Goal: Information Seeking & Learning: Learn about a topic

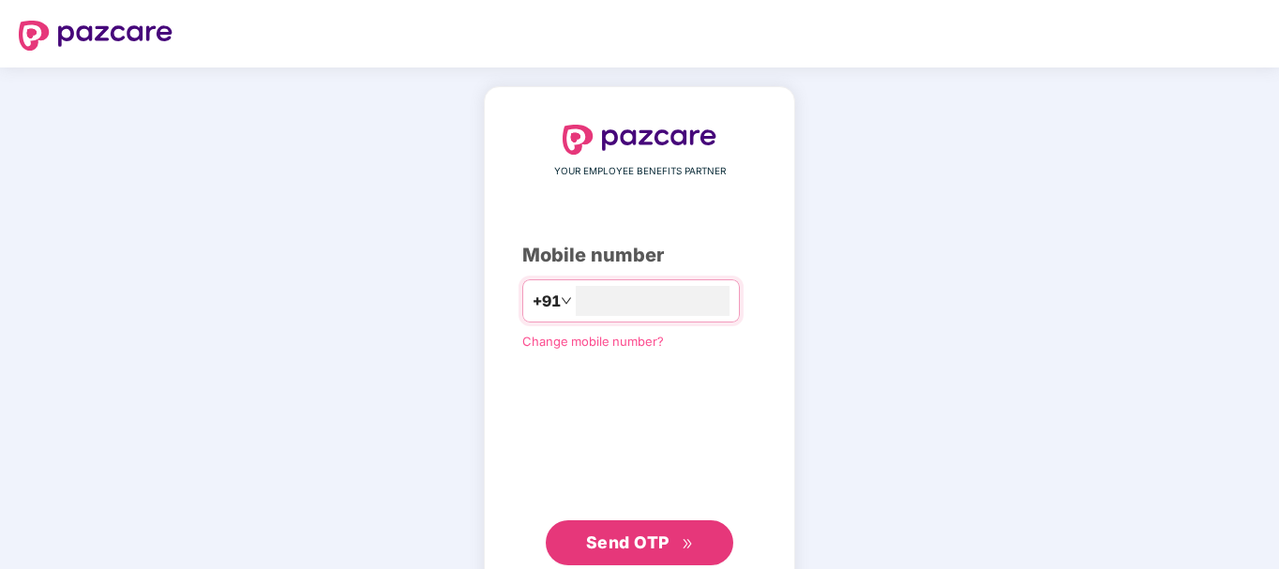
type input "**********"
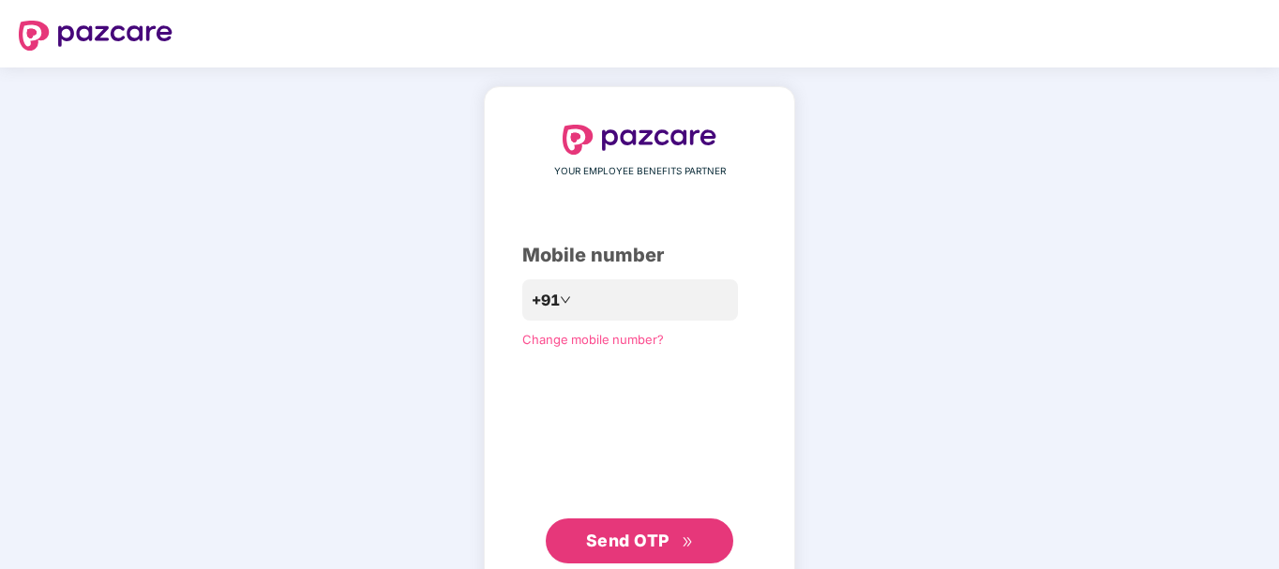
click at [638, 532] on span "Send OTP" at bounding box center [627, 541] width 83 height 20
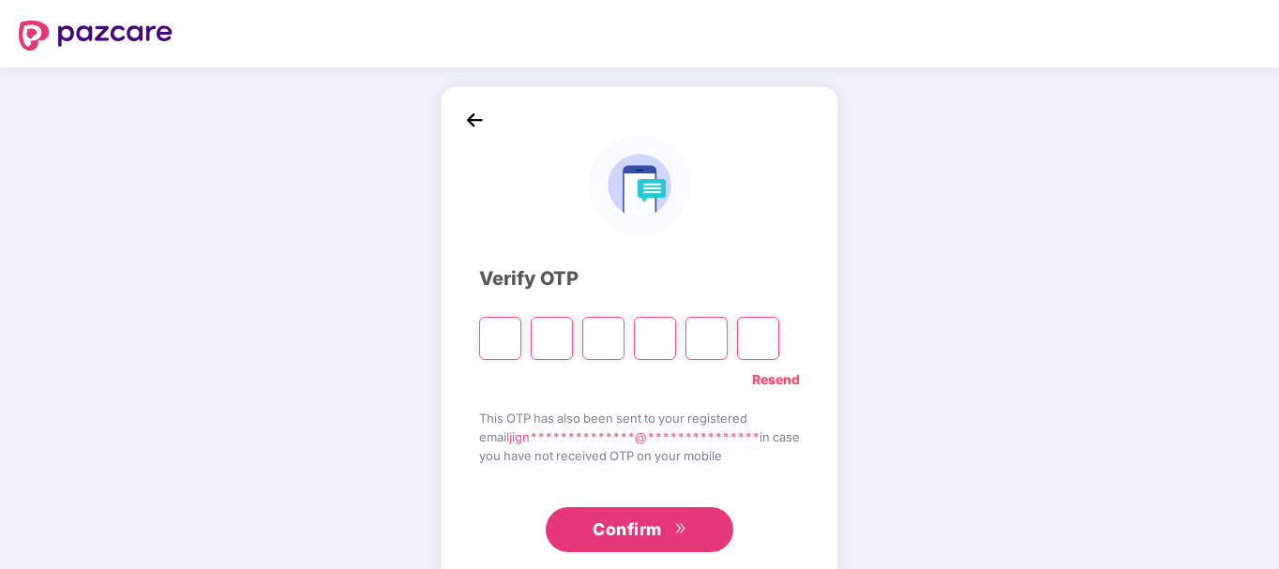
type input "*"
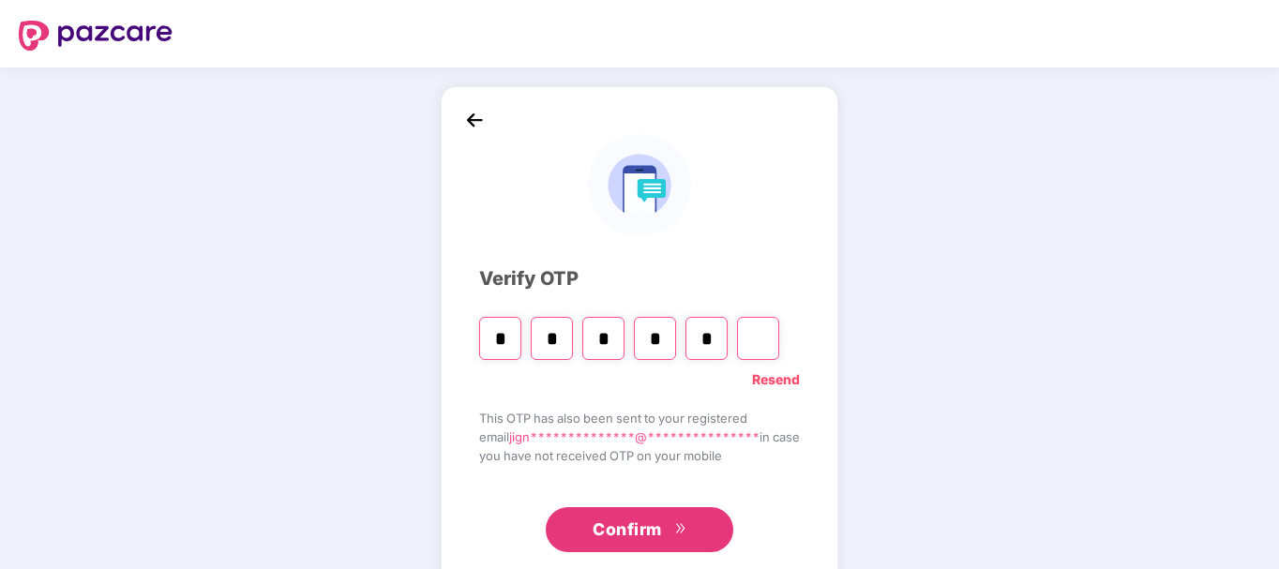
type input "*"
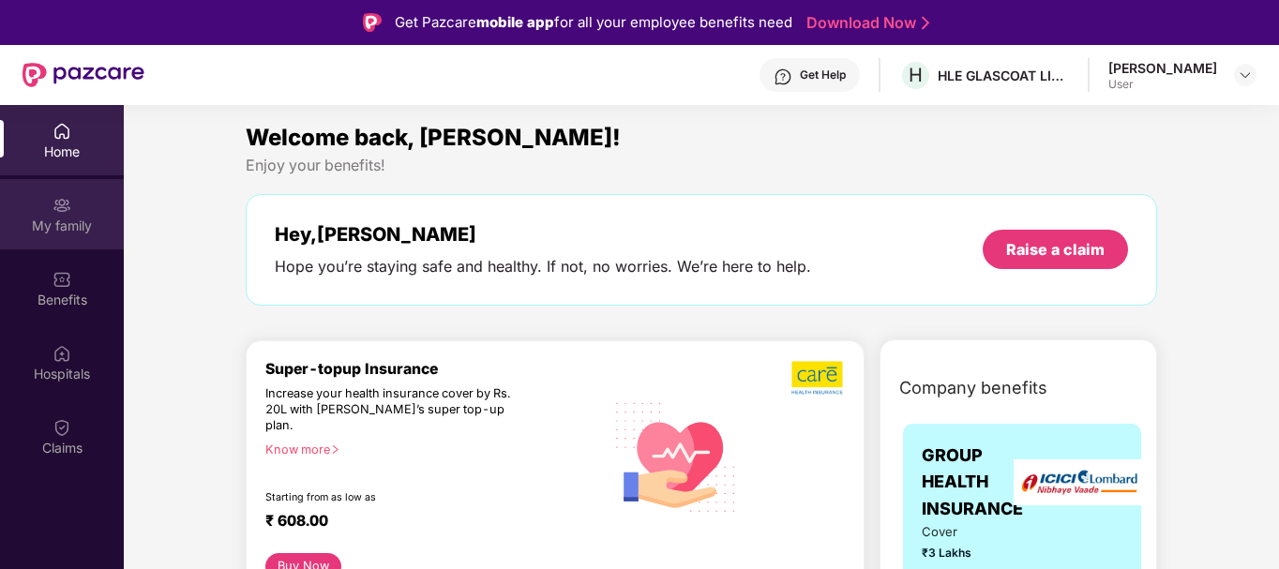
click at [87, 217] on div "My family" at bounding box center [62, 226] width 124 height 19
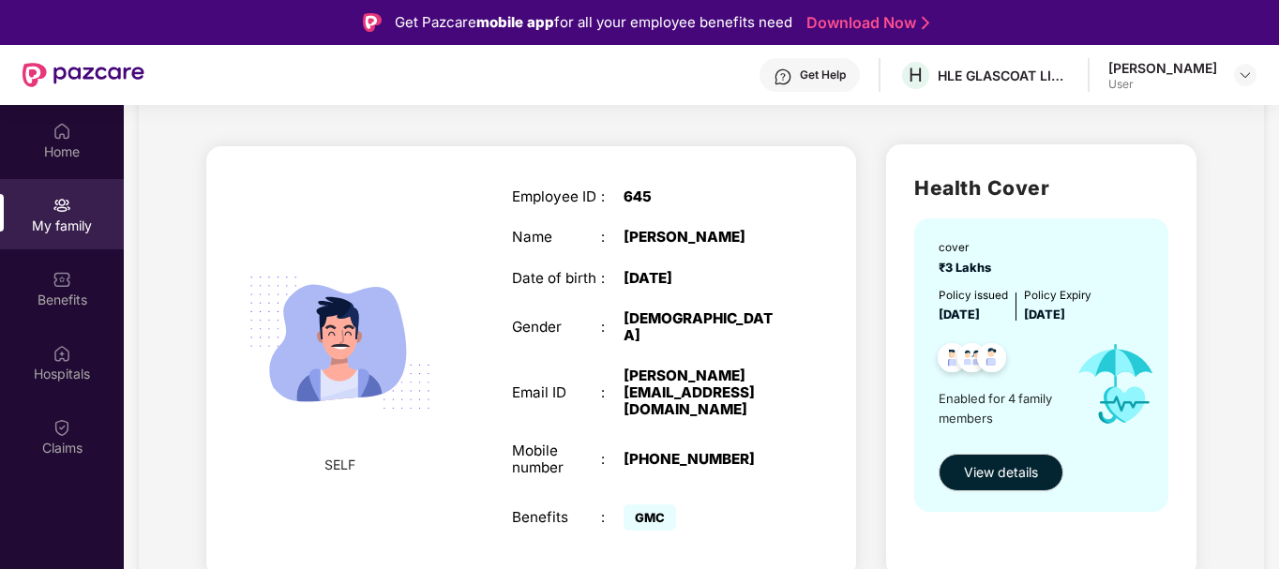
scroll to position [91, 0]
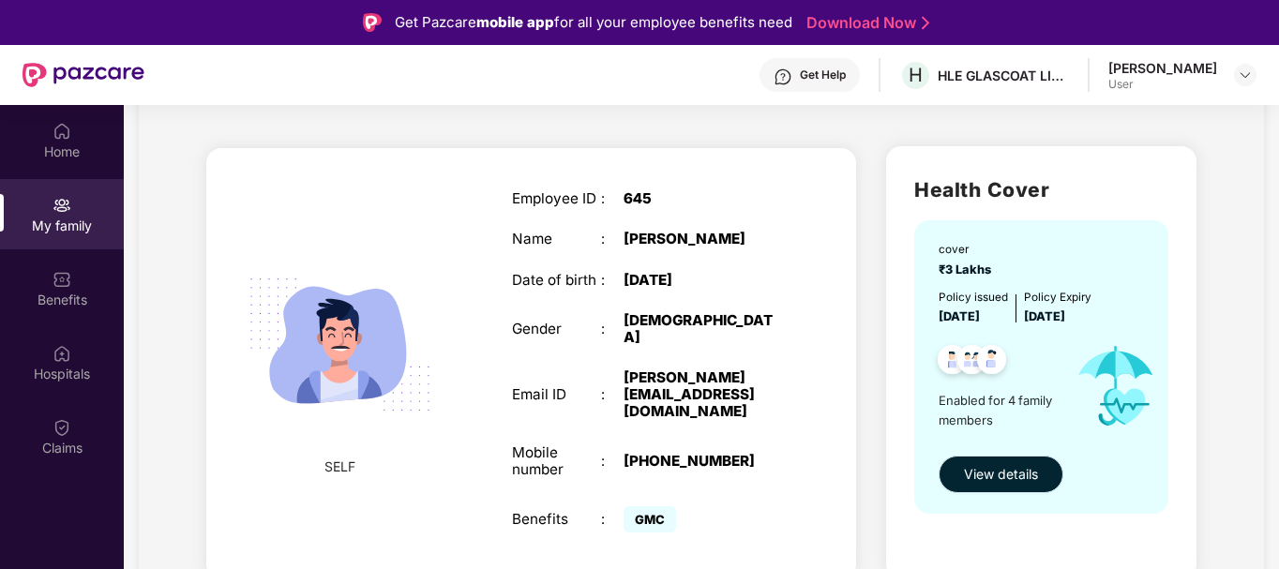
click at [980, 474] on span "View details" at bounding box center [1001, 474] width 74 height 21
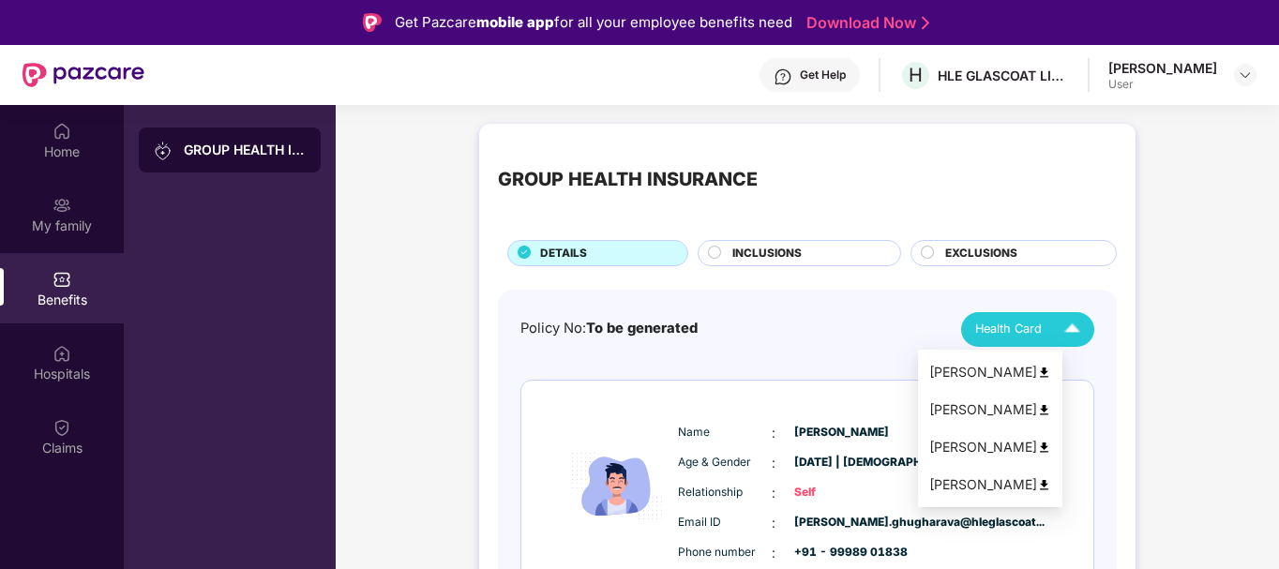
click at [1064, 344] on img at bounding box center [1072, 329] width 33 height 33
click at [1042, 366] on div "[PERSON_NAME]" at bounding box center [990, 372] width 122 height 21
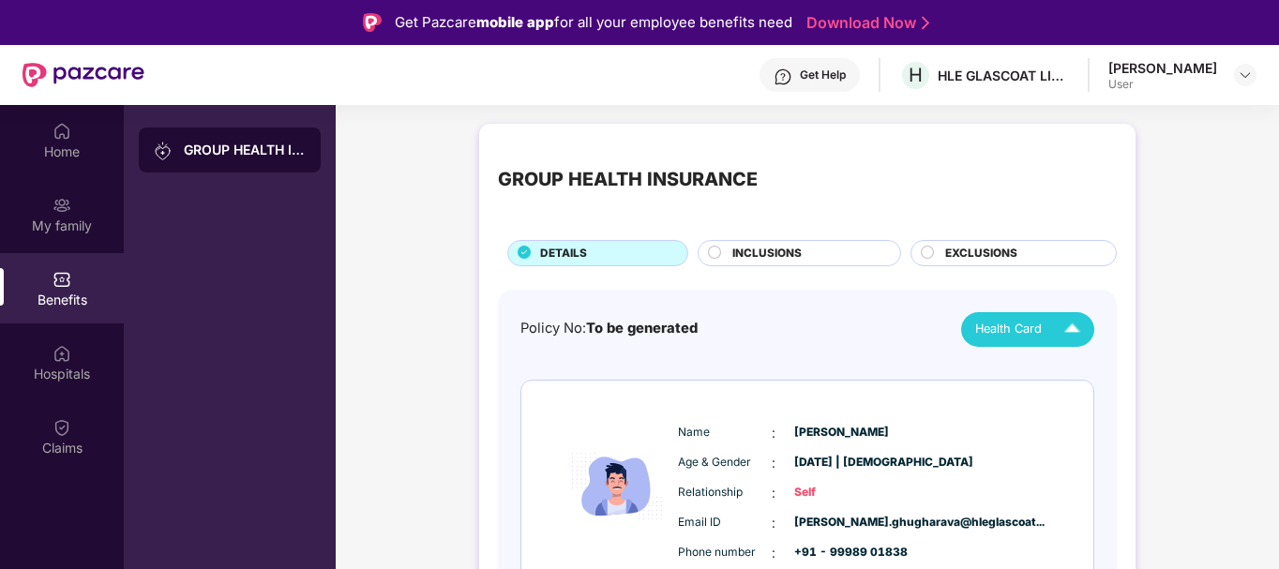
click at [708, 256] on icon at bounding box center [714, 252] width 13 height 13
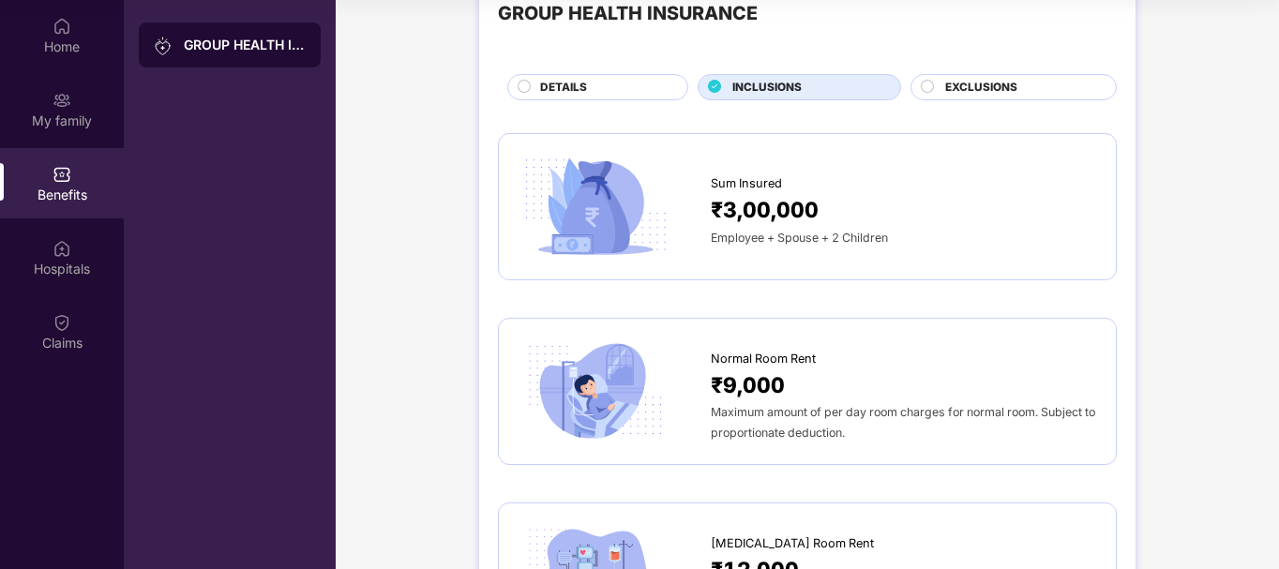
scroll to position [59, 0]
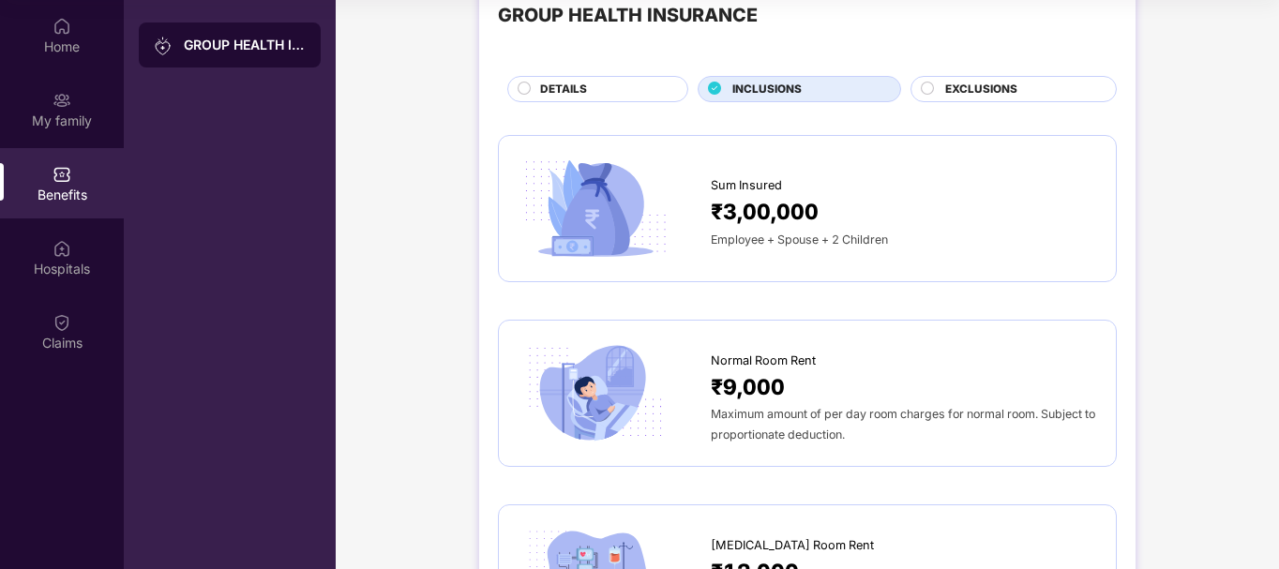
click at [933, 82] on div at bounding box center [928, 91] width 15 height 19
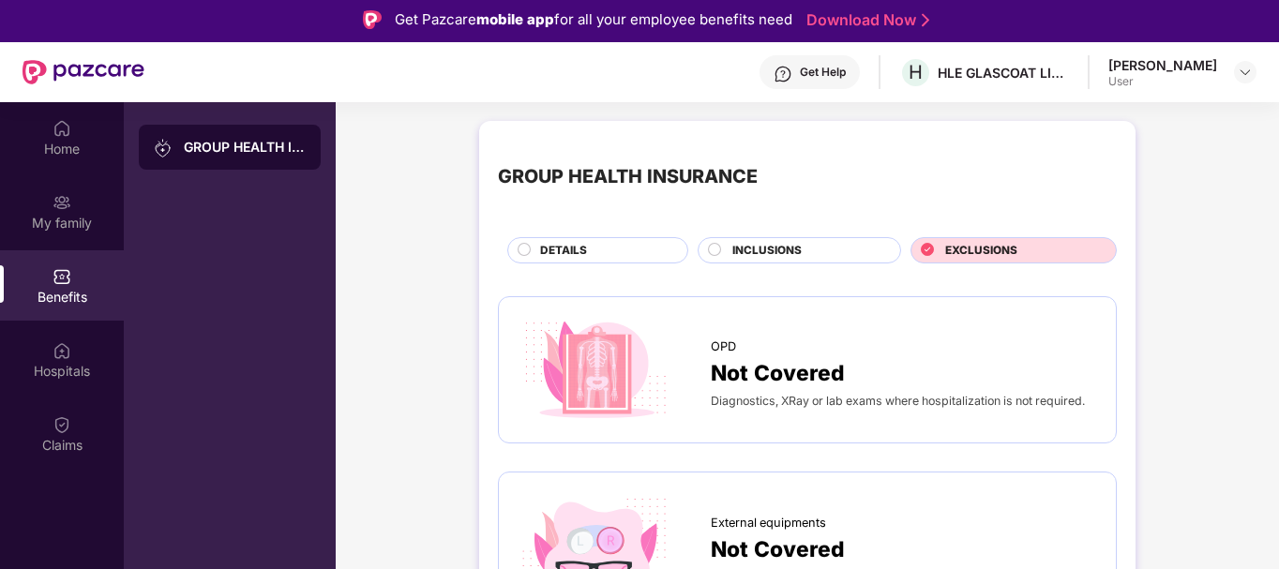
scroll to position [0, 0]
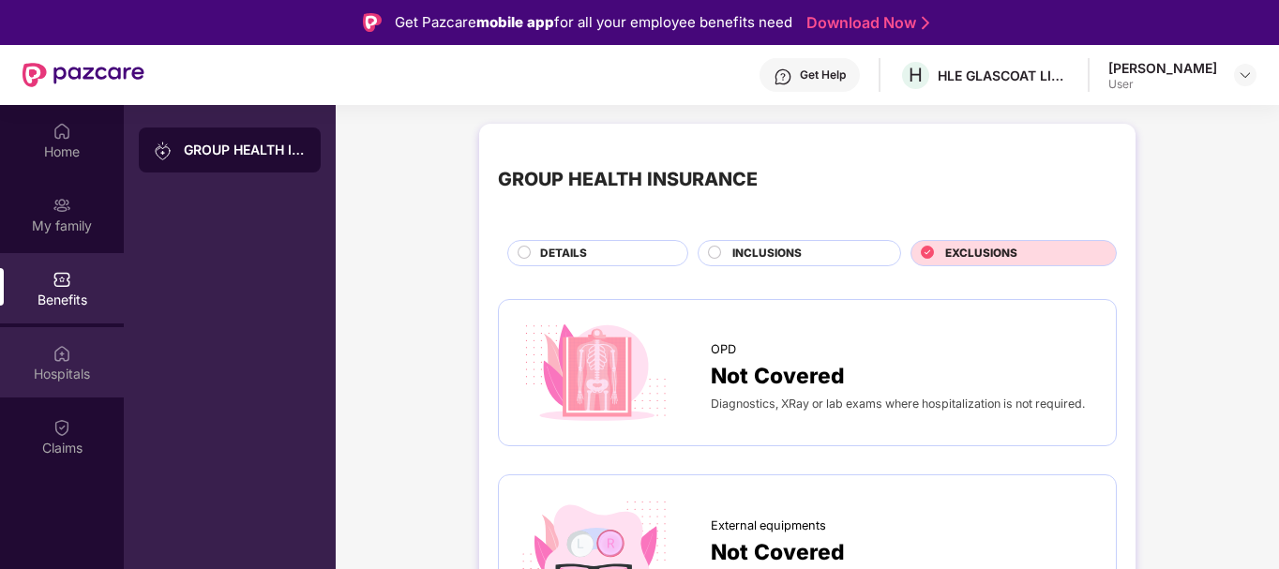
click at [73, 352] on div "Hospitals" at bounding box center [62, 362] width 124 height 70
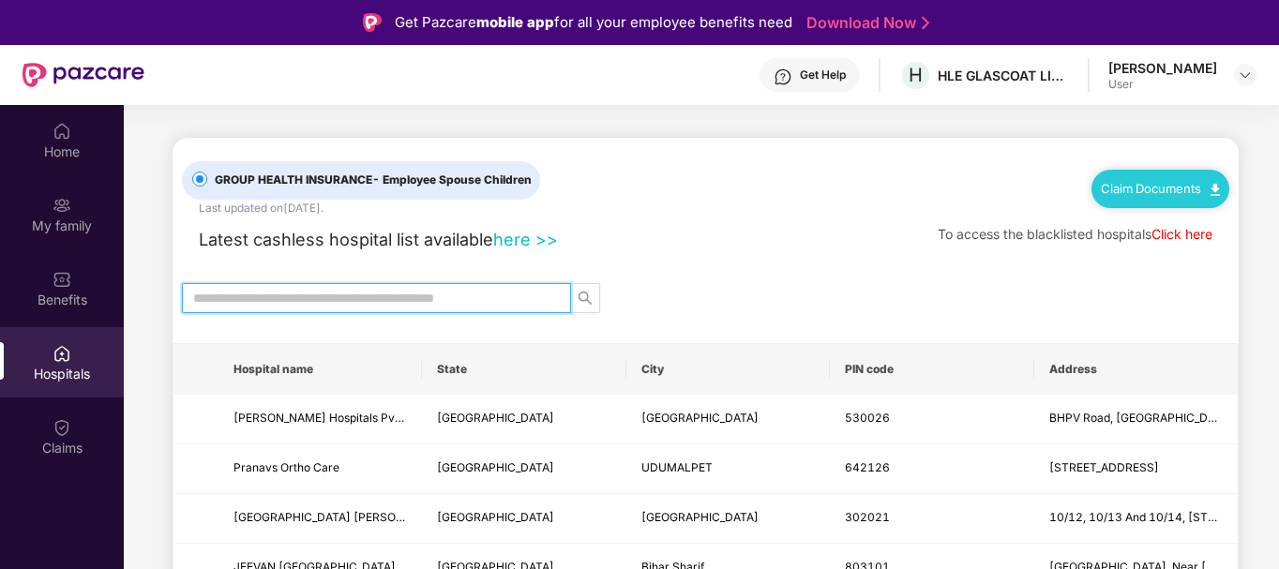
click at [297, 288] on input "text" at bounding box center [369, 298] width 352 height 21
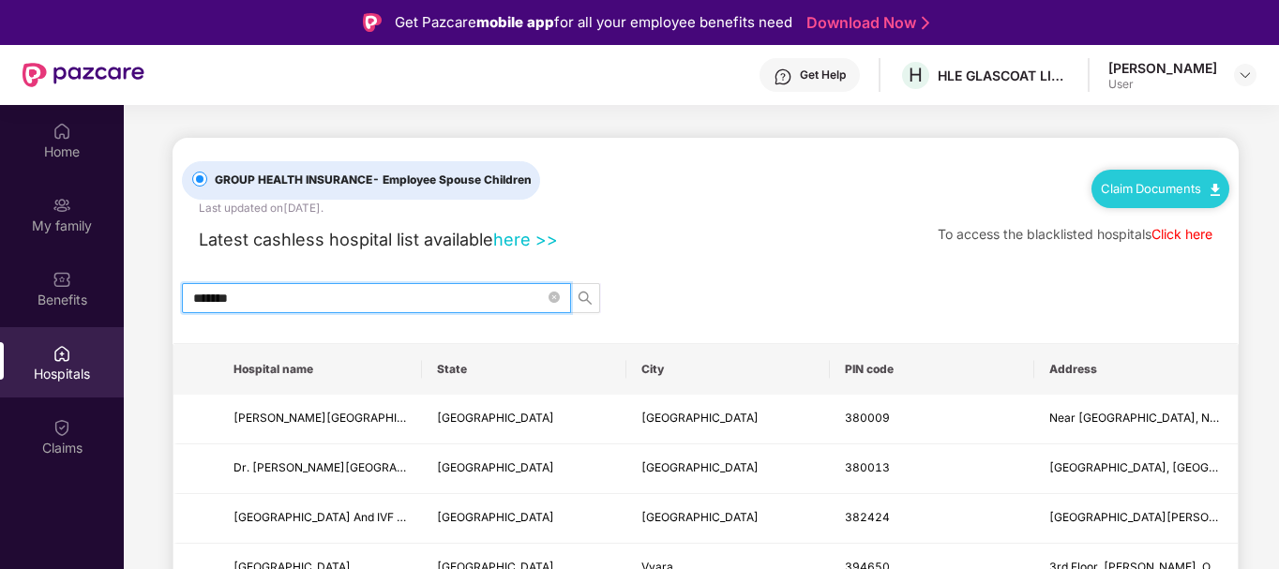
type input "*******"
click at [578, 302] on icon "search" at bounding box center [584, 298] width 15 height 15
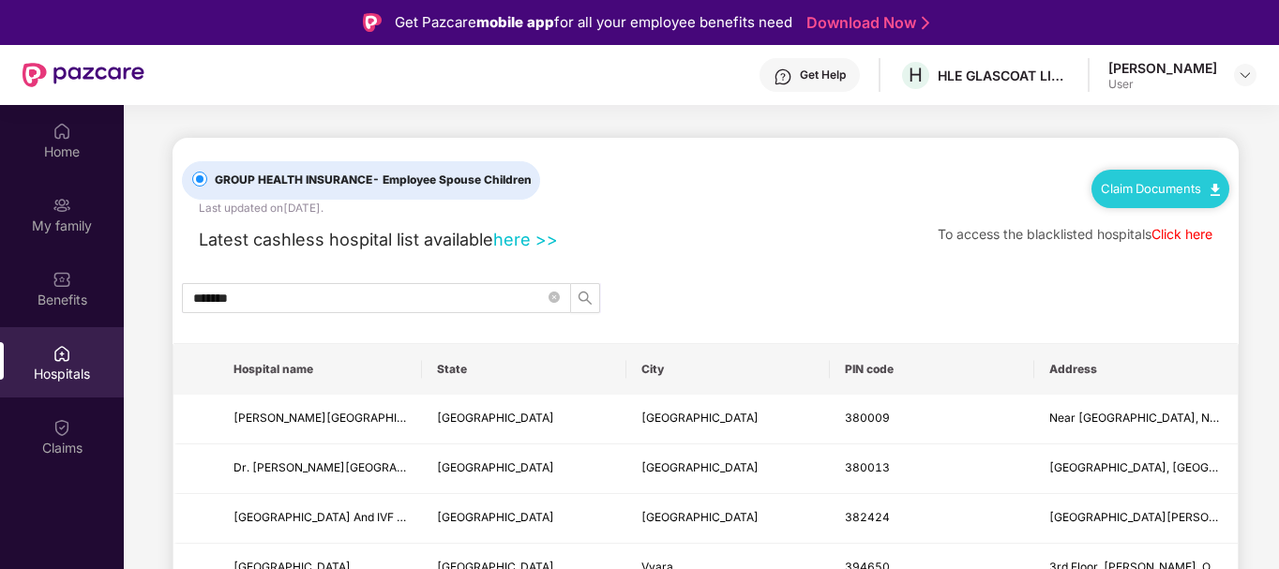
click at [506, 239] on link "here >>" at bounding box center [525, 239] width 65 height 21
click at [66, 144] on div "Home" at bounding box center [62, 151] width 124 height 19
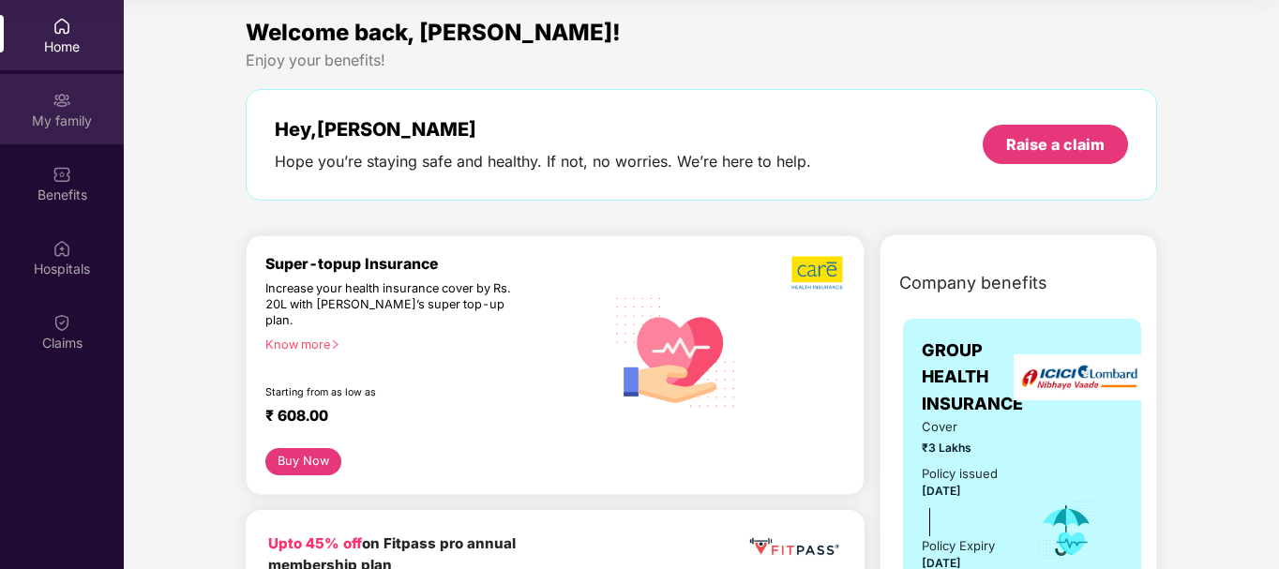
click at [60, 112] on div "My family" at bounding box center [62, 121] width 124 height 19
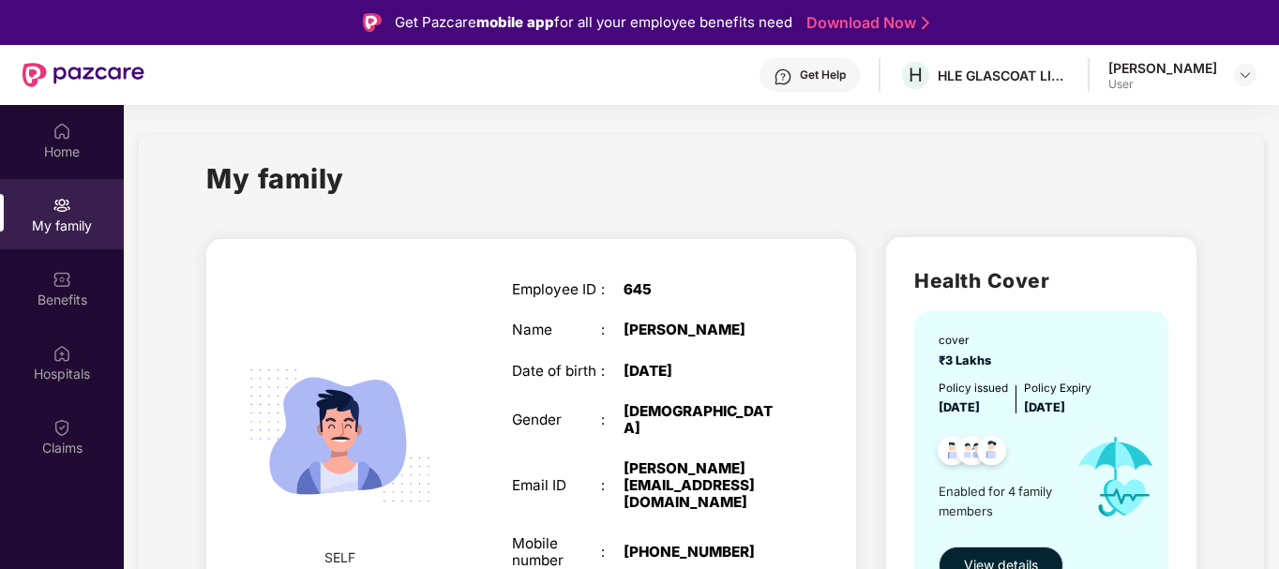
click at [1138, 495] on img at bounding box center [1115, 476] width 110 height 119
click at [1243, 75] on div "[PERSON_NAME] User" at bounding box center [1182, 75] width 148 height 33
click at [1243, 75] on img at bounding box center [1244, 74] width 15 height 15
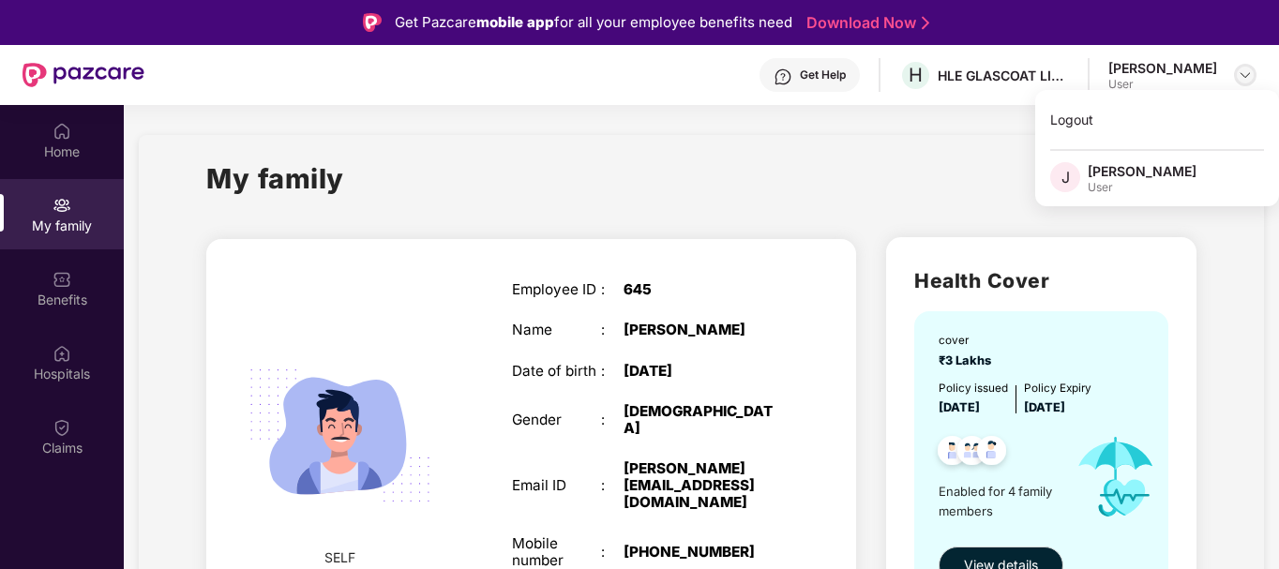
click at [1243, 75] on img at bounding box center [1244, 74] width 15 height 15
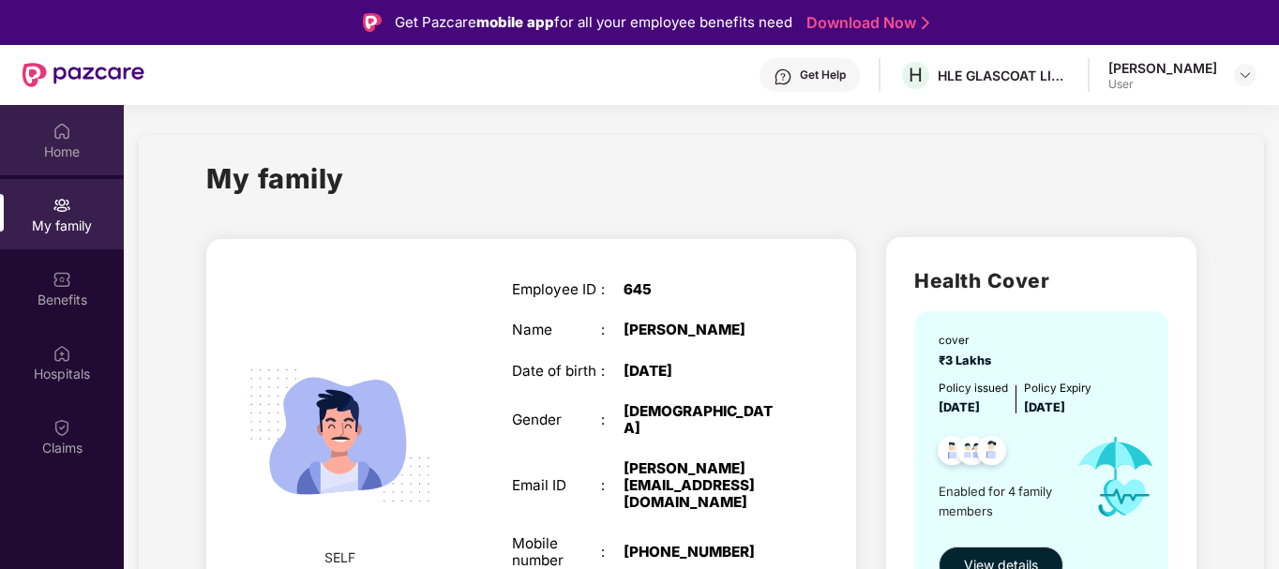
click at [59, 135] on img at bounding box center [61, 131] width 19 height 19
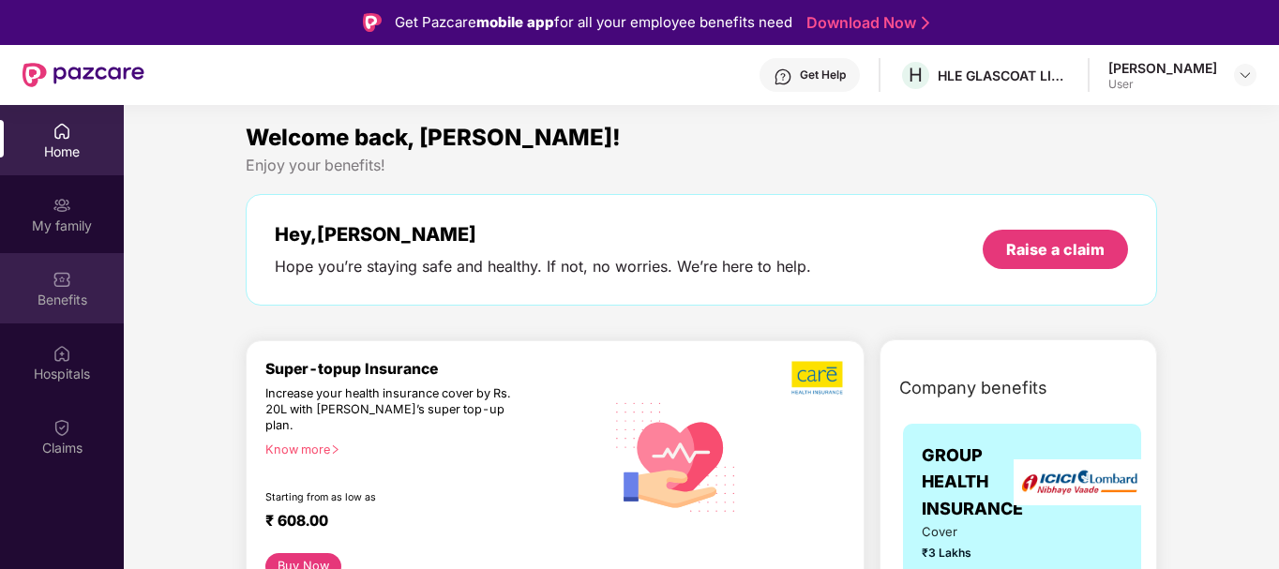
click at [40, 293] on div "Benefits" at bounding box center [62, 300] width 124 height 19
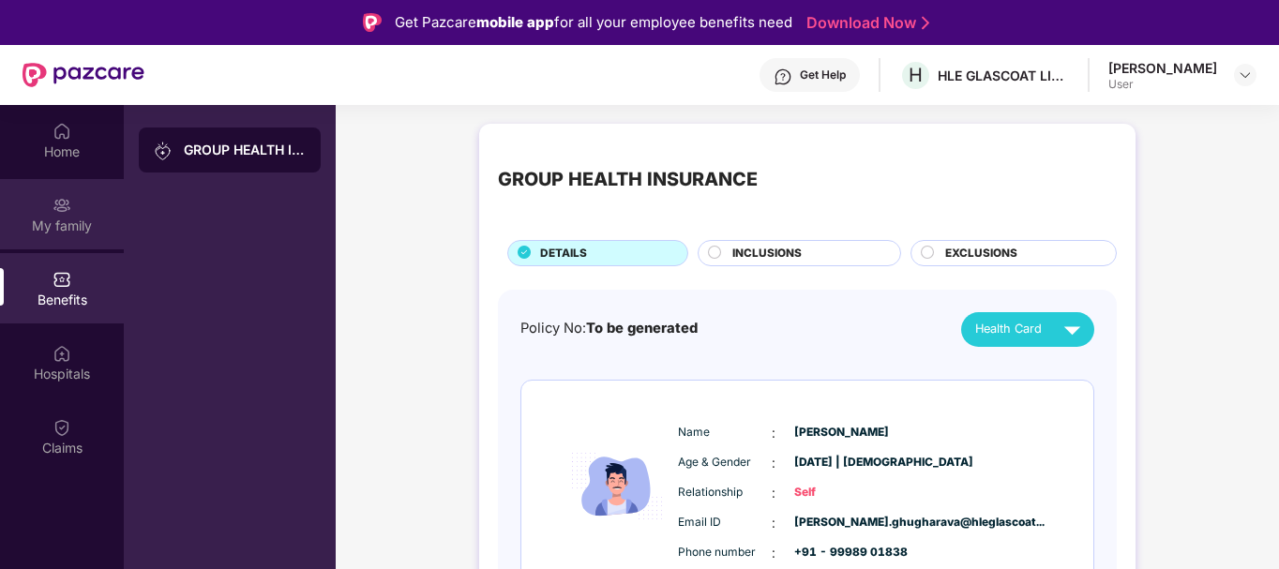
click at [53, 218] on div "My family" at bounding box center [62, 226] width 124 height 19
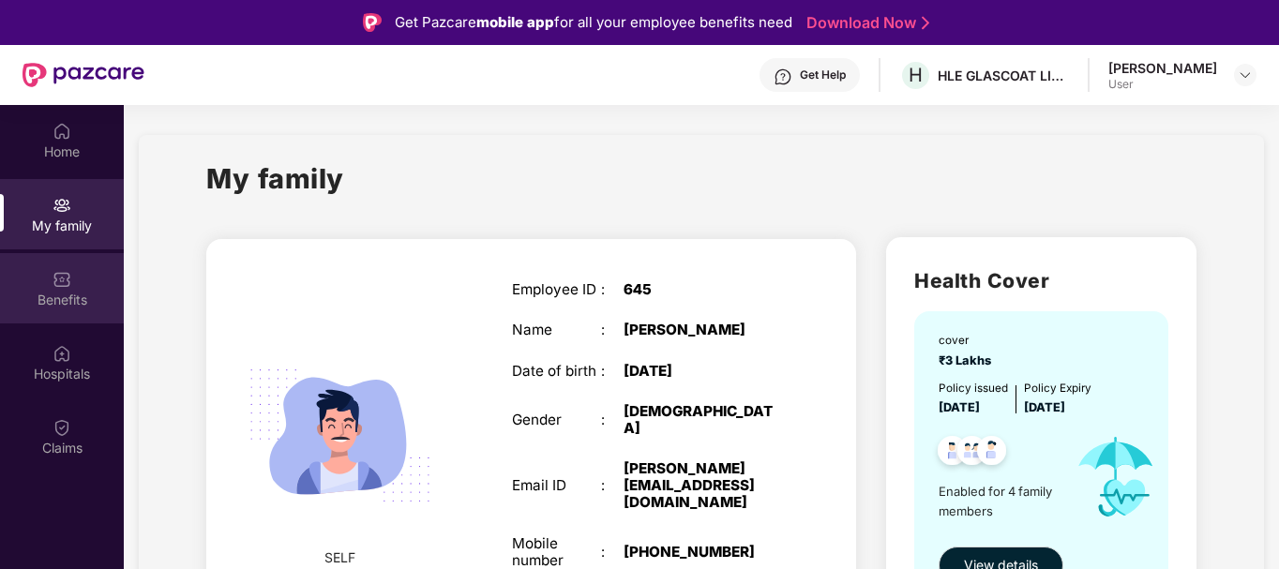
click at [52, 293] on div "Benefits" at bounding box center [62, 300] width 124 height 19
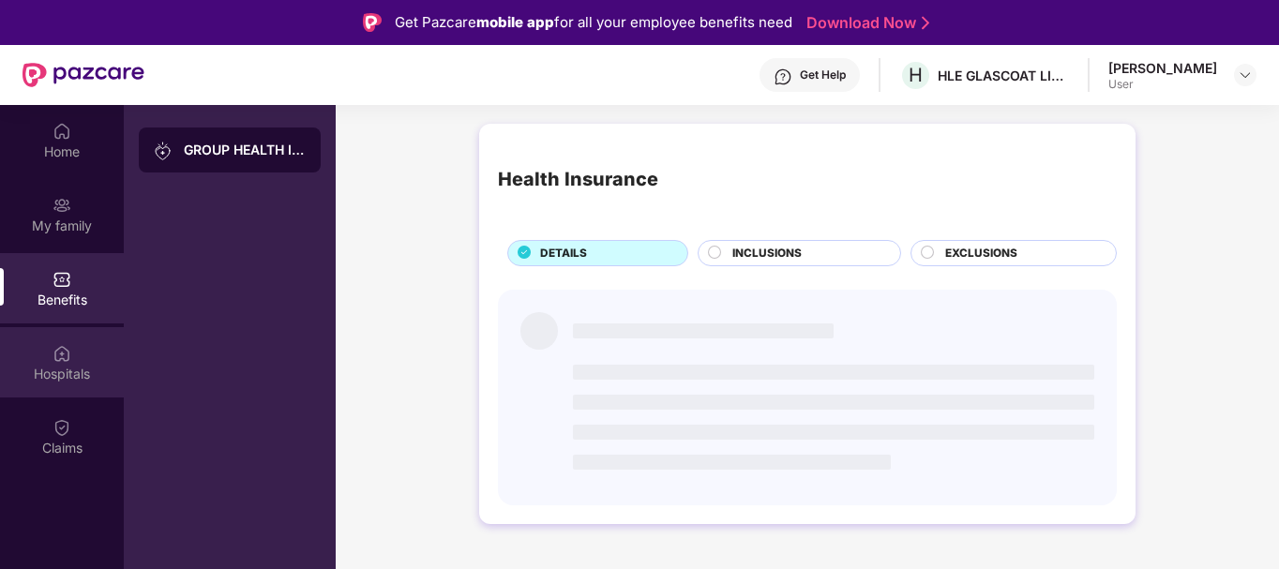
click at [52, 356] on div "Hospitals" at bounding box center [62, 362] width 124 height 70
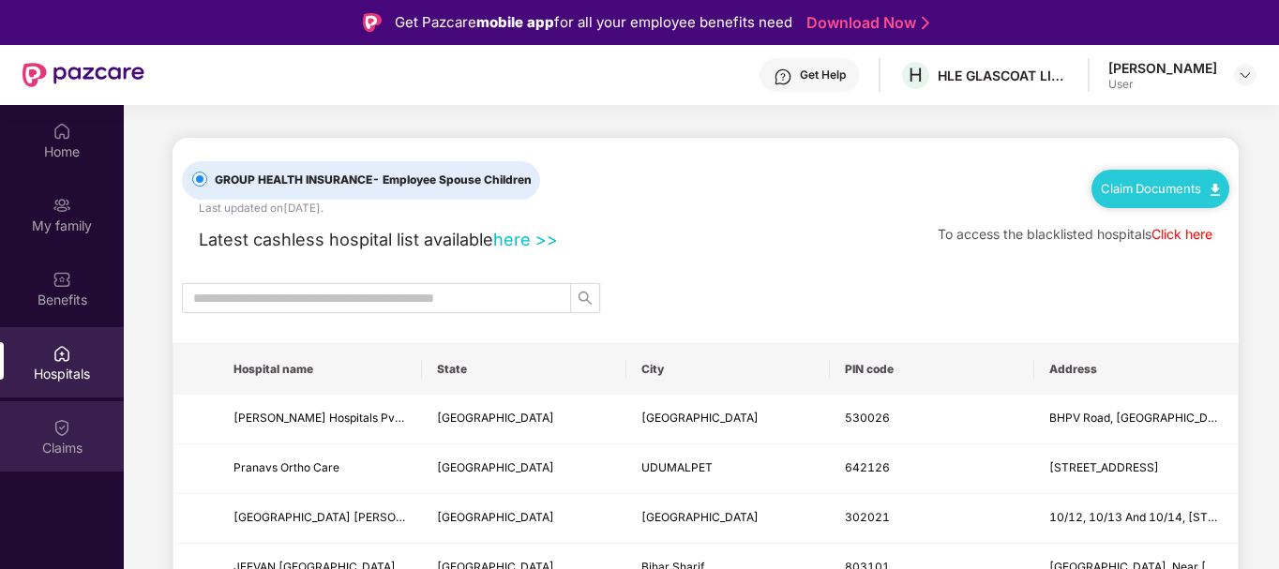
click at [57, 448] on div "Claims" at bounding box center [62, 448] width 124 height 19
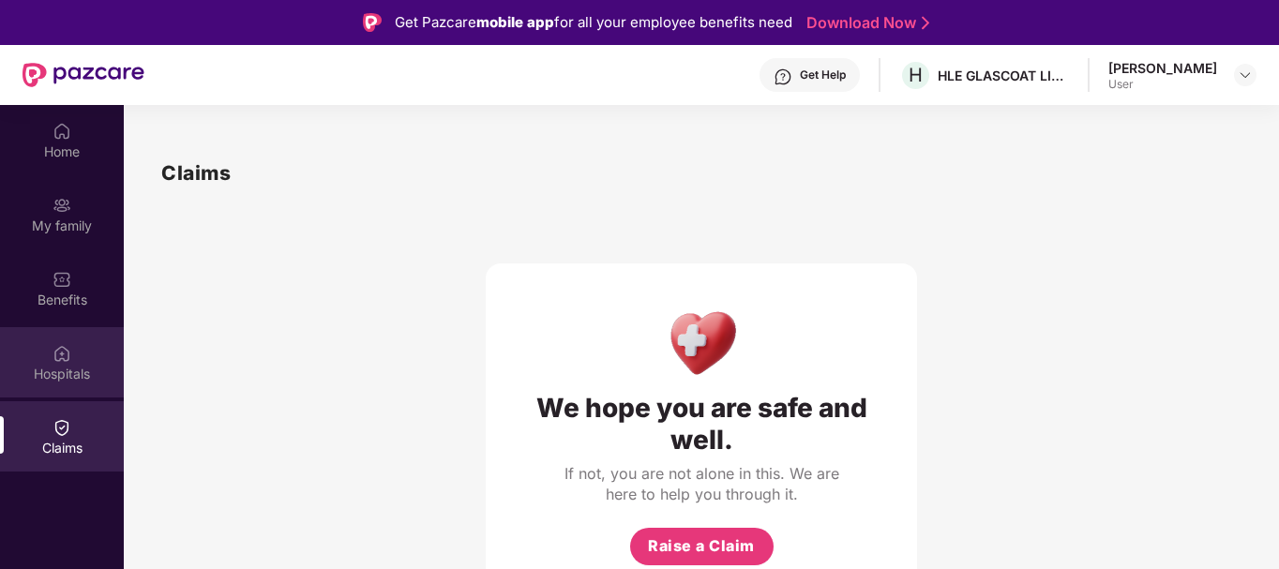
click at [68, 361] on img at bounding box center [61, 353] width 19 height 19
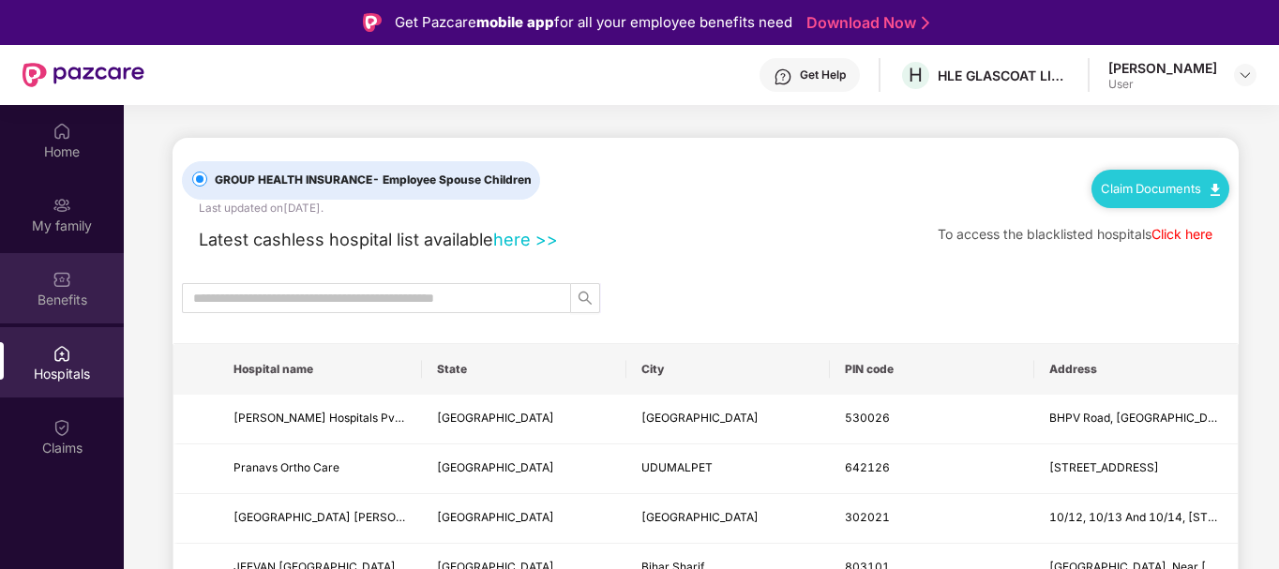
click at [86, 266] on div "Benefits" at bounding box center [62, 288] width 124 height 70
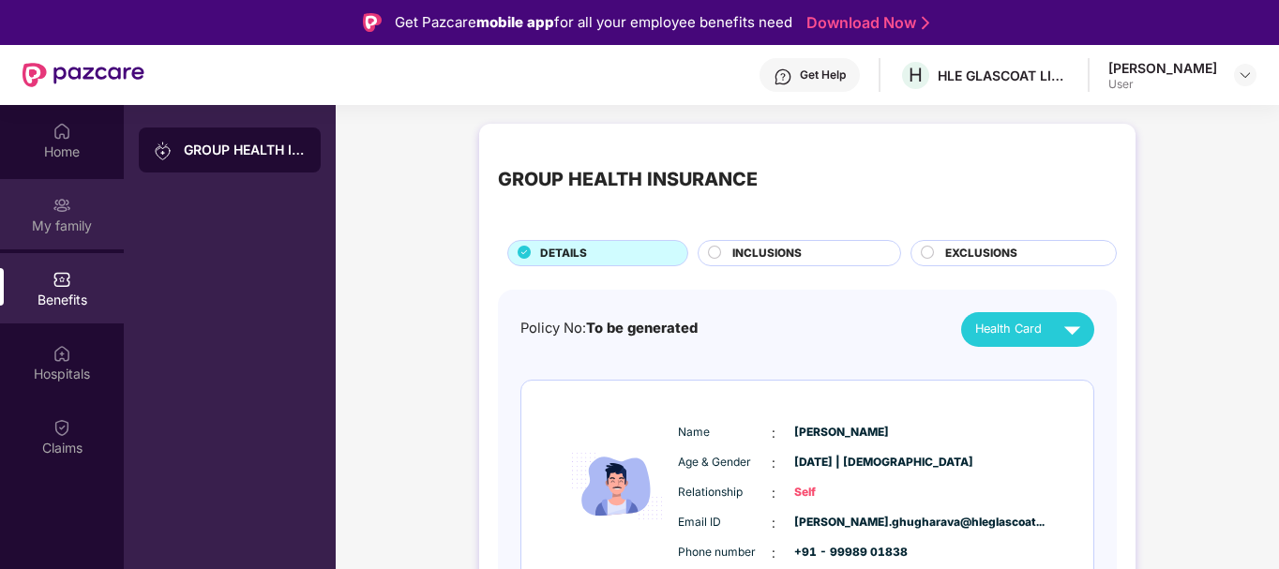
click at [61, 202] on img at bounding box center [61, 205] width 19 height 19
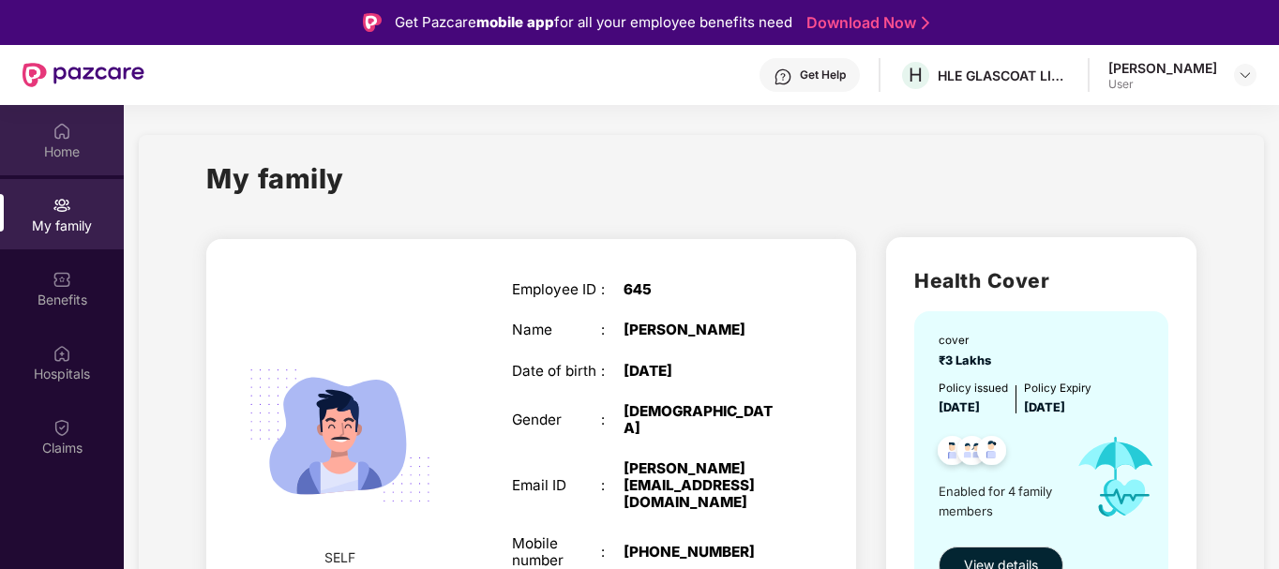
click at [57, 142] on div "Home" at bounding box center [62, 151] width 124 height 19
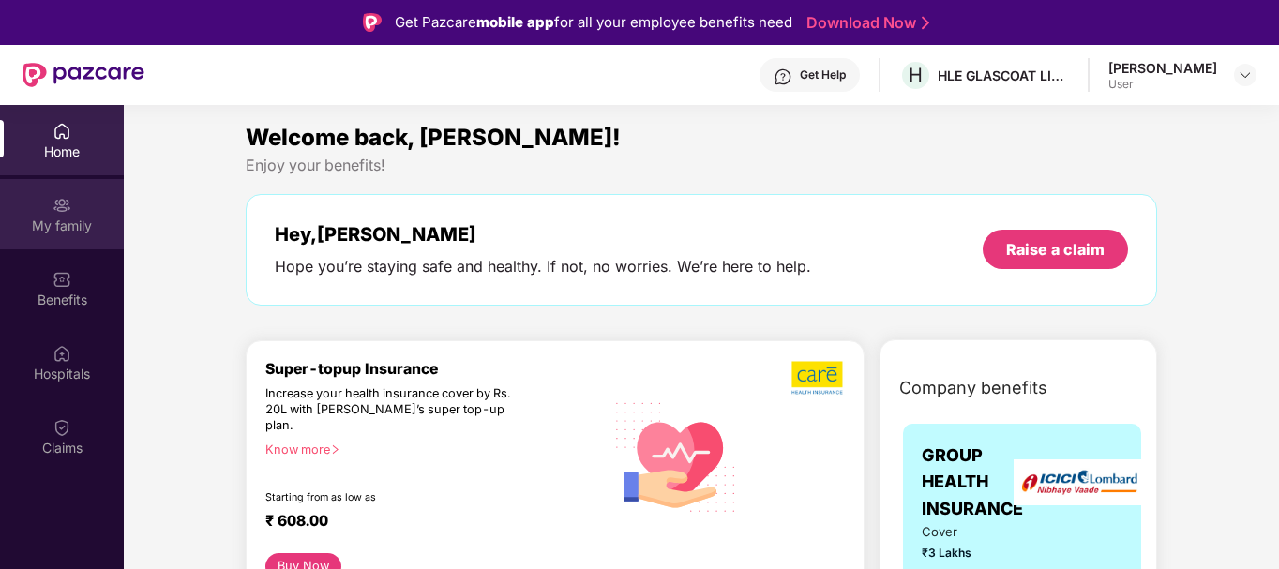
click at [66, 228] on div "My family" at bounding box center [62, 226] width 124 height 19
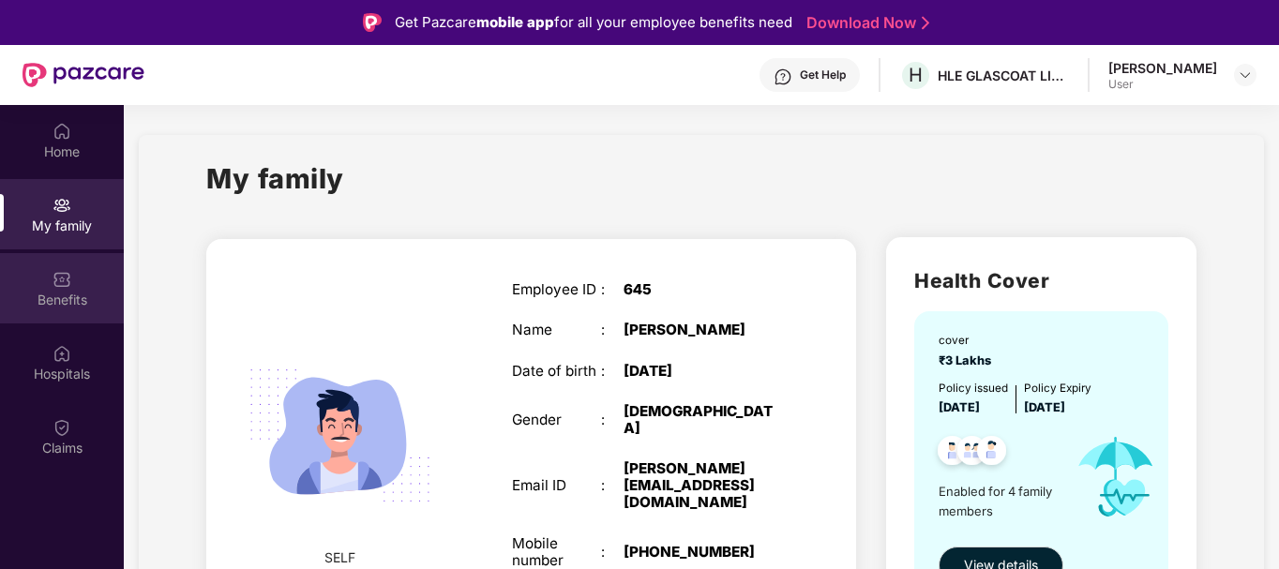
click at [25, 299] on div "Benefits" at bounding box center [62, 300] width 124 height 19
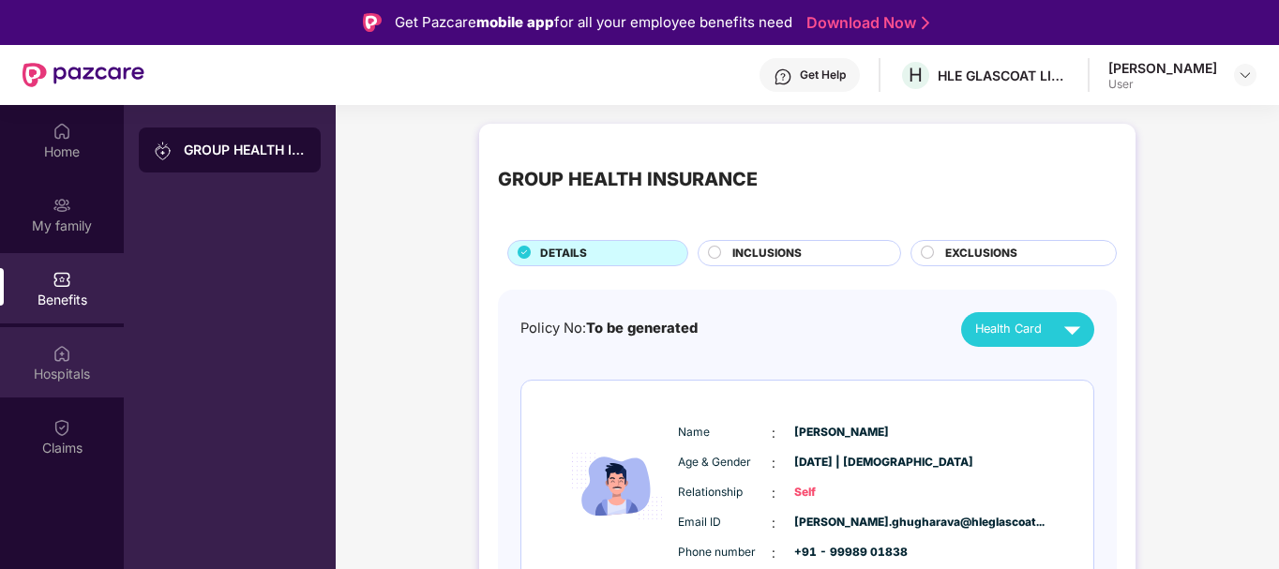
click at [29, 366] on div "Hospitals" at bounding box center [62, 374] width 124 height 19
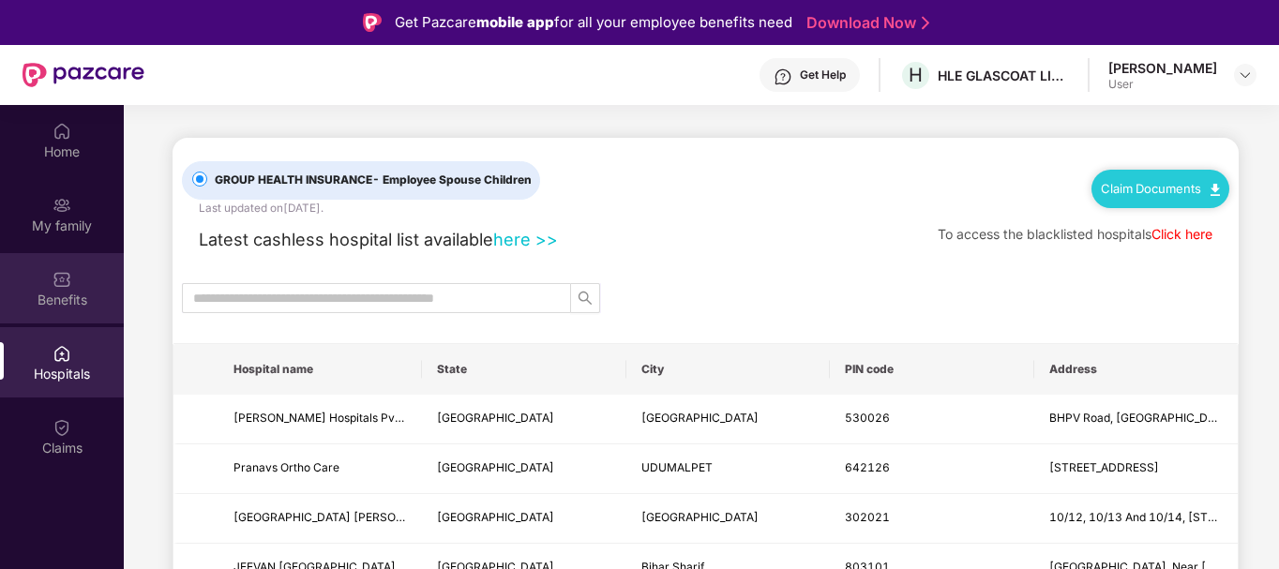
click at [53, 284] on img at bounding box center [61, 279] width 19 height 19
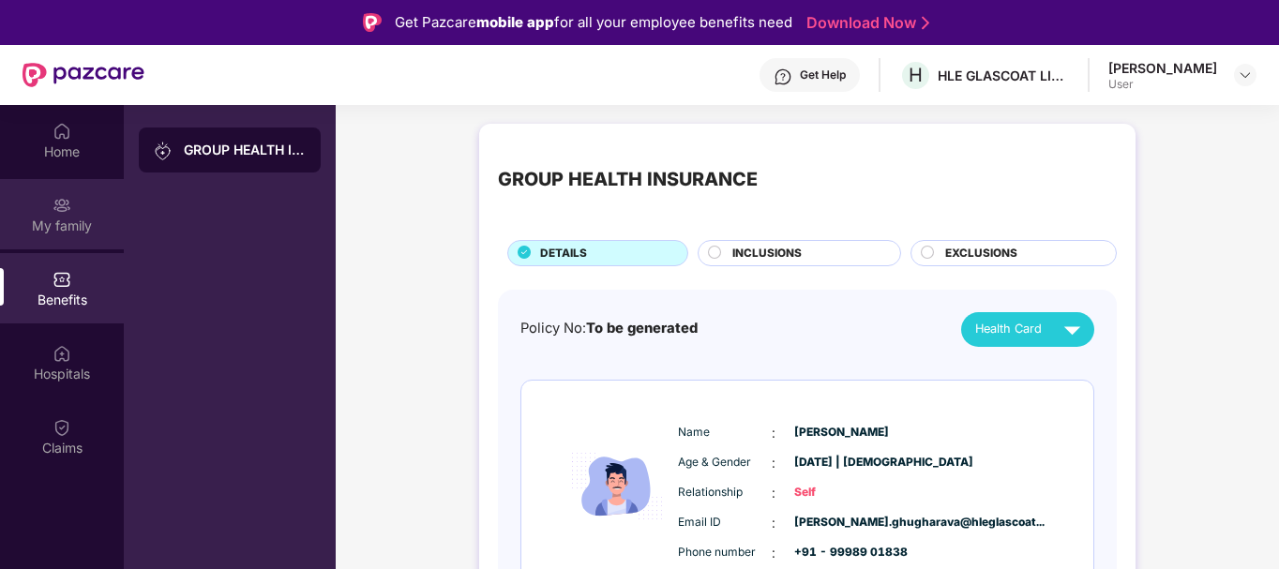
click at [53, 215] on div "My family" at bounding box center [62, 214] width 124 height 70
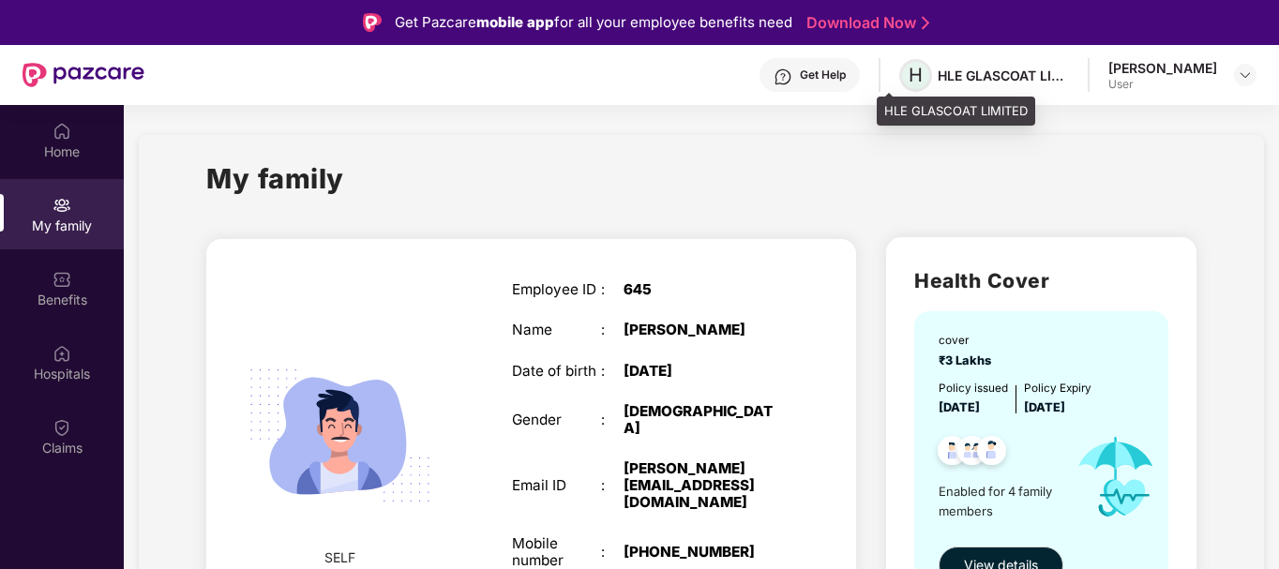
click at [908, 74] on span "H" at bounding box center [915, 75] width 14 height 22
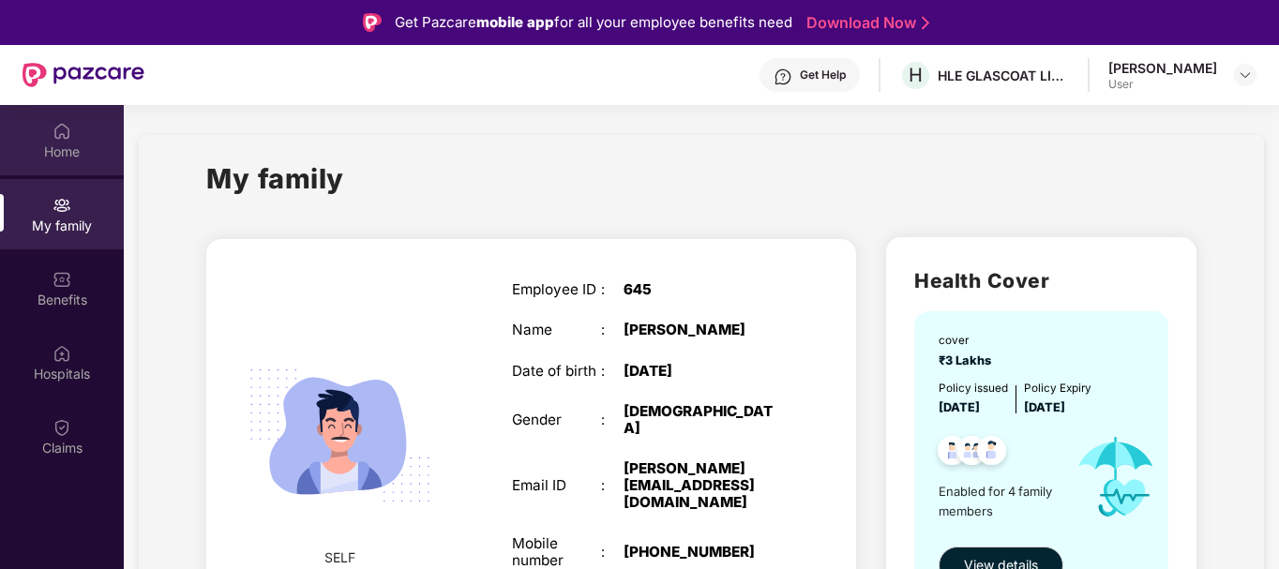
click at [67, 155] on div "Home" at bounding box center [62, 151] width 124 height 19
